Goal: Task Accomplishment & Management: Use online tool/utility

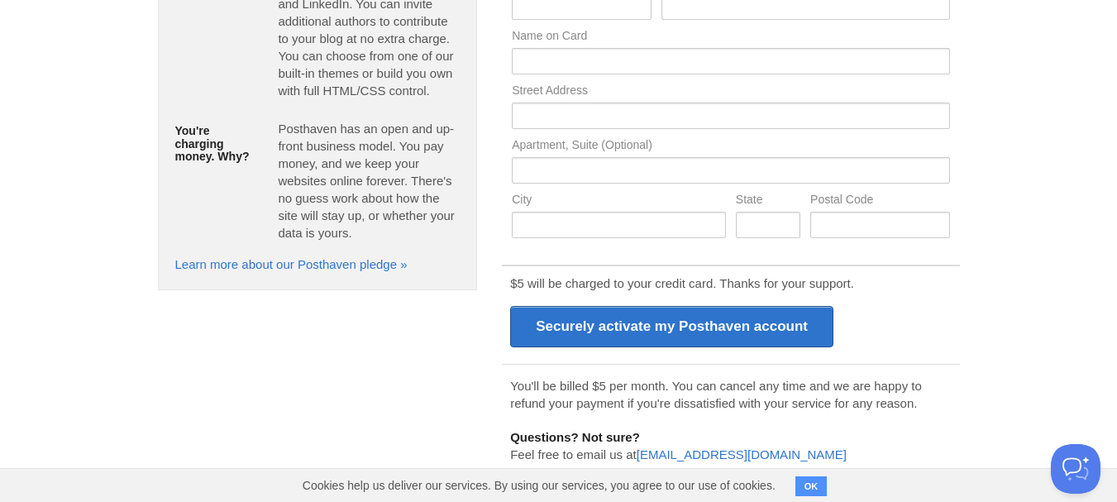
scroll to position [351, 0]
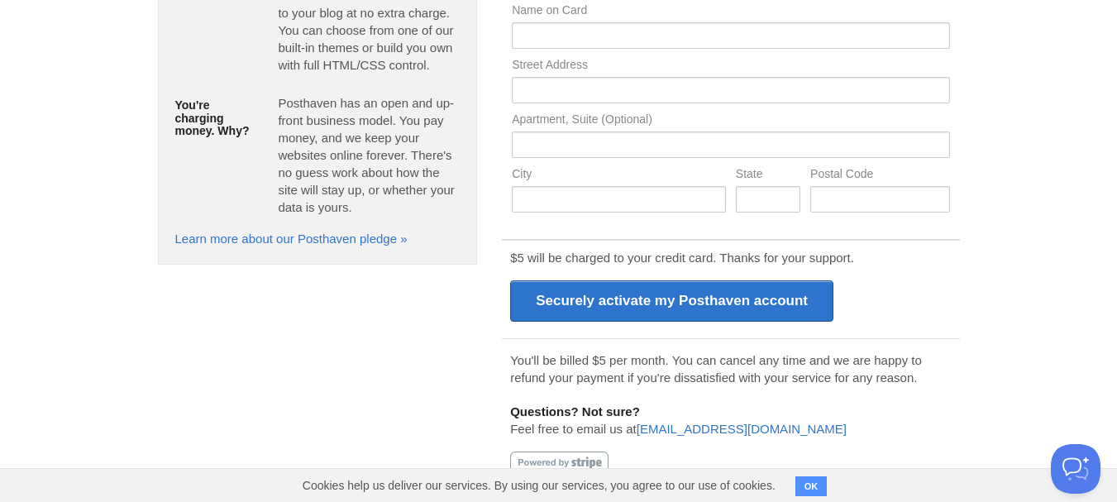
click at [807, 485] on button "OK" at bounding box center [812, 486] width 32 height 20
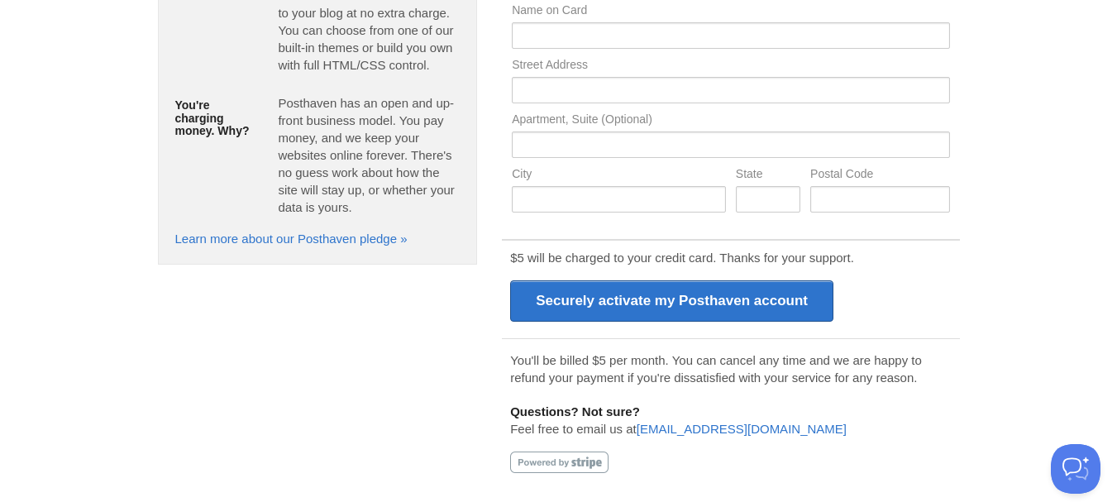
scroll to position [0, 0]
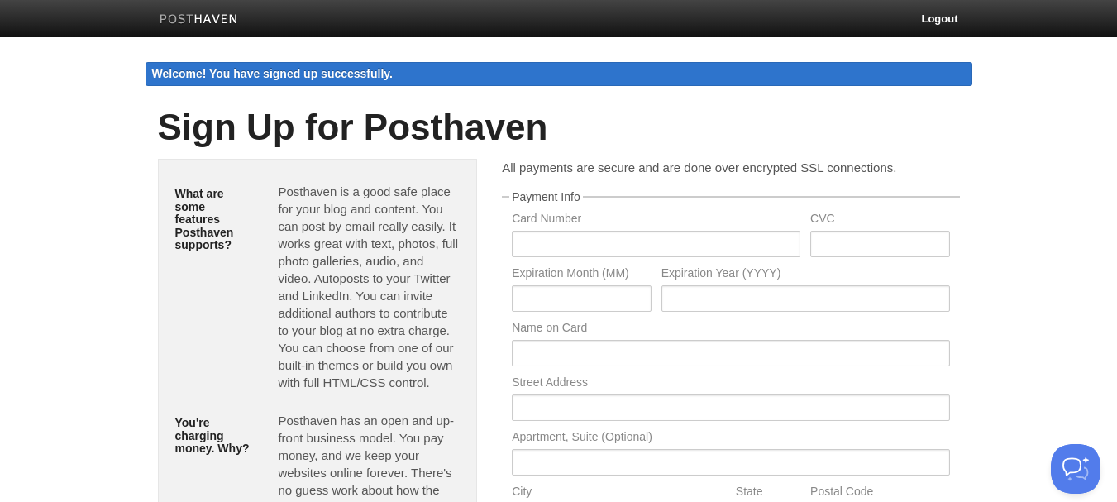
click at [172, 15] on img at bounding box center [199, 20] width 79 height 12
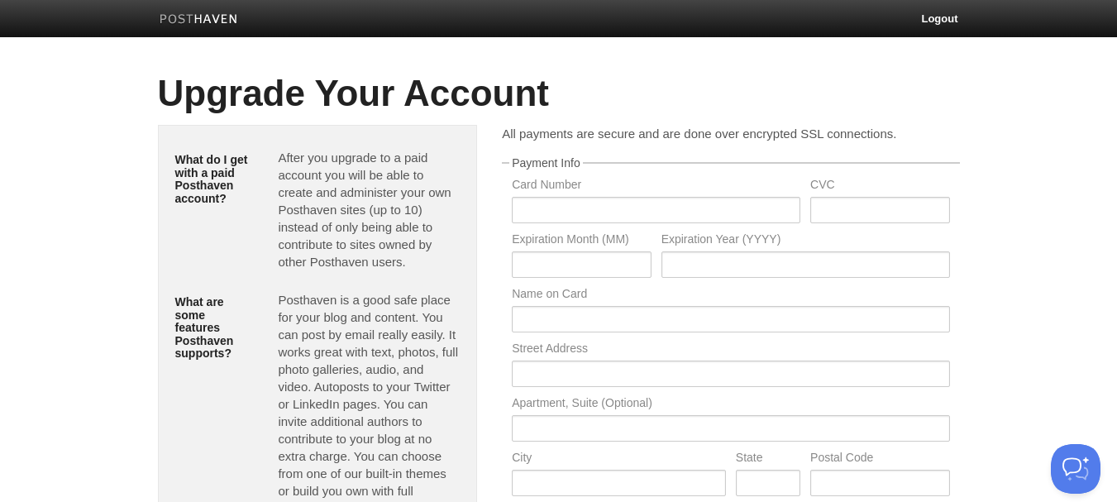
click at [214, 23] on img at bounding box center [199, 20] width 79 height 12
